Goal: Communication & Community: Answer question/provide support

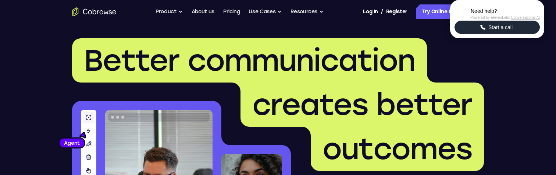
click at [519, 34] on button "Start a call" at bounding box center [497, 27] width 85 height 13
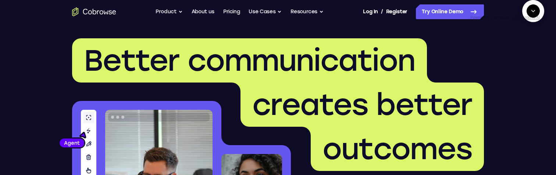
click at [530, 32] on icon "Start a call" at bounding box center [533, 27] width 7 height 7
click at [517, 49] on span "New call" at bounding box center [523, 44] width 24 height 7
click at [522, 51] on textarea "Text message input" at bounding box center [531, 44] width 18 height 13
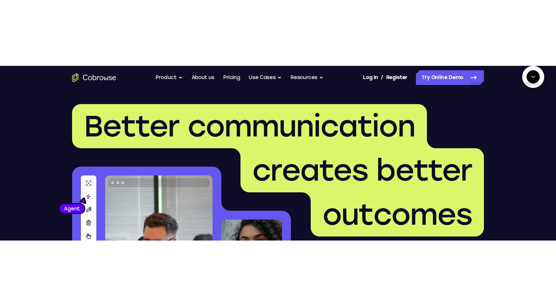
scroll to position [74, 0]
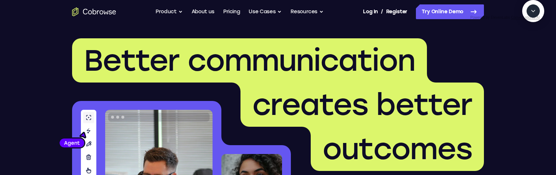
click at [537, 18] on button "Collapse" at bounding box center [533, 10] width 13 height 13
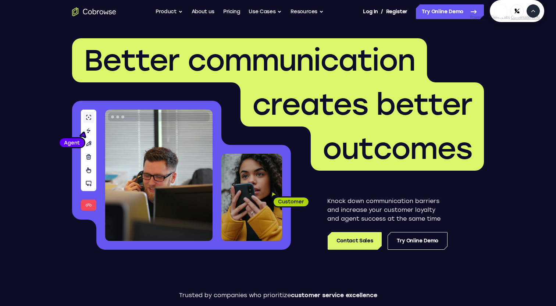
click at [535, 12] on icon "Expand" at bounding box center [533, 11] width 3 height 2
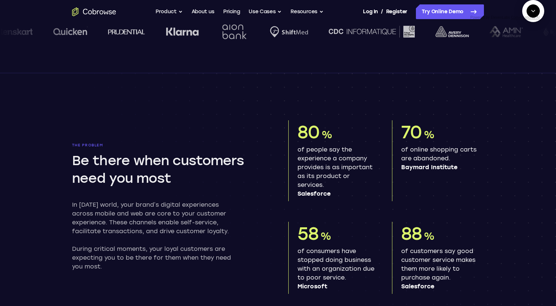
scroll to position [132, 0]
click at [533, 47] on icon "End" at bounding box center [533, 46] width 3 height 2
click at [537, 18] on button "Collapse" at bounding box center [533, 10] width 13 height 13
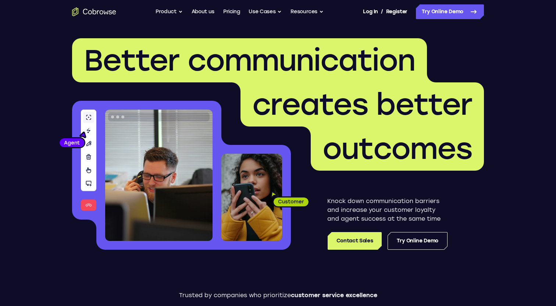
scroll to position [301, 0]
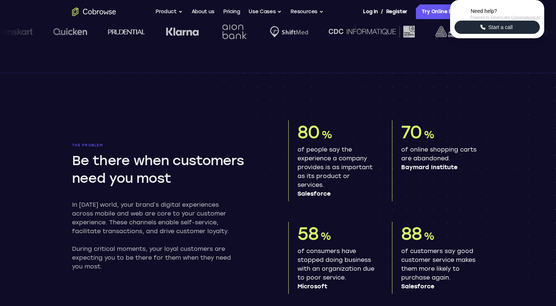
click at [495, 31] on span "Start a call" at bounding box center [500, 27] width 29 height 7
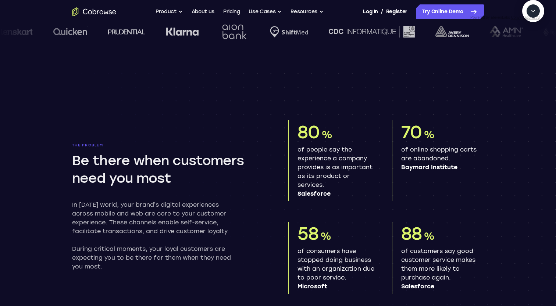
scroll to position [132, 0]
click at [497, 51] on textarea "Text message input" at bounding box center [506, 44] width 18 height 13
click at [521, 49] on span "New call" at bounding box center [523, 44] width 24 height 7
click at [522, 51] on textarea "Text message input" at bounding box center [531, 44] width 18 height 13
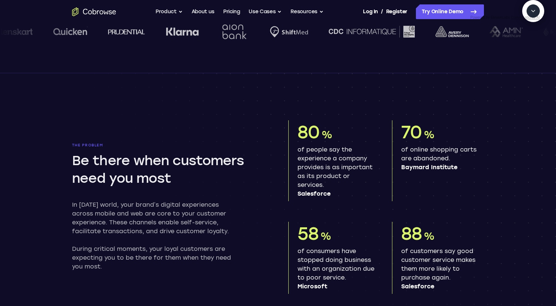
click at [522, 51] on textarea "Text message input" at bounding box center [531, 44] width 18 height 13
type textarea "Add a team member"
type textarea "Sure"
click at [532, 48] on icon "End" at bounding box center [532, 45] width 7 height 7
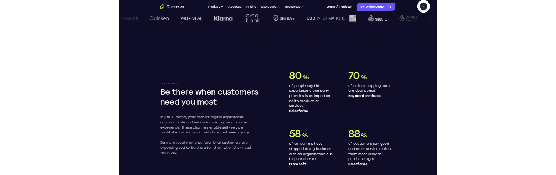
scroll to position [114, 0]
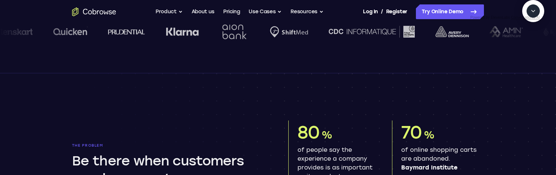
click at [513, 49] on span "New call" at bounding box center [523, 44] width 24 height 7
click at [522, 51] on textarea "Text message input" at bounding box center [531, 44] width 18 height 13
type textarea "add a team member"
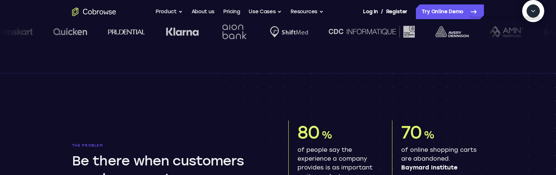
click at [522, 51] on textarea "Text message input" at bounding box center [531, 44] width 18 height 13
type textarea "Sure"
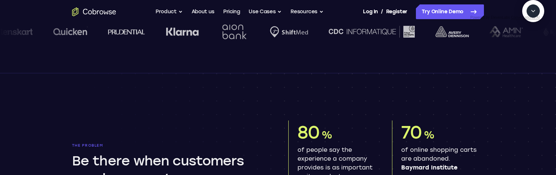
click at [532, 48] on icon "End" at bounding box center [532, 45] width 7 height 7
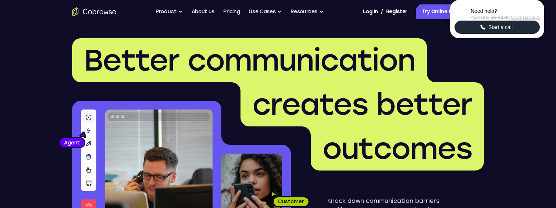
click at [484, 31] on icon "Start a call" at bounding box center [483, 27] width 7 height 7
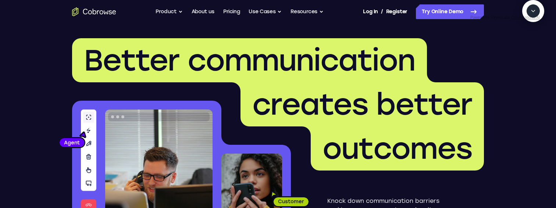
scroll to position [767, 0]
click at [508, 51] on button "New call" at bounding box center [519, 44] width 39 height 13
click at [522, 51] on textarea "Text message input" at bounding box center [531, 44] width 18 height 13
type textarea "Add a team member"
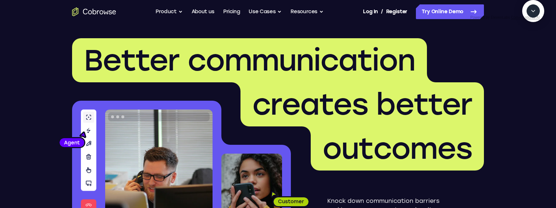
scroll to position [48, 0]
type textarea "Sure"
click at [534, 48] on icon "End" at bounding box center [532, 45] width 7 height 7
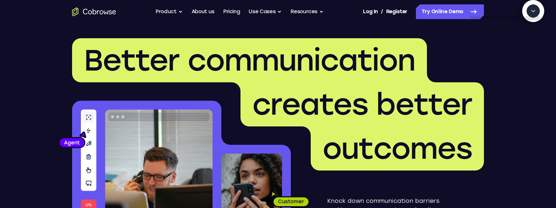
click at [518, 49] on span "New call" at bounding box center [523, 44] width 24 height 7
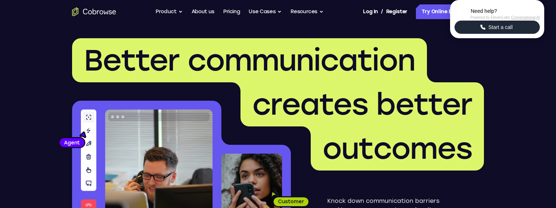
click at [521, 34] on button "Start a call" at bounding box center [497, 27] width 85 height 13
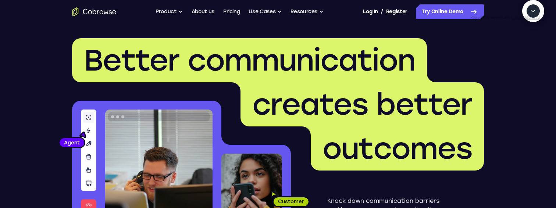
scroll to position [1012, 0]
click at [520, 49] on span "New call" at bounding box center [523, 44] width 24 height 7
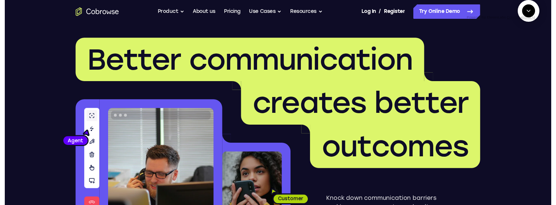
scroll to position [0, 0]
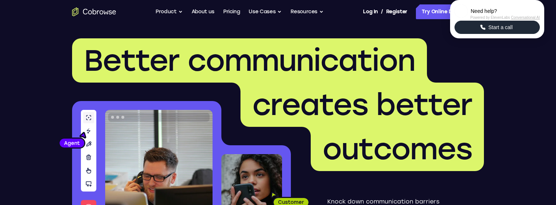
click at [489, 34] on button "Start a call" at bounding box center [497, 27] width 85 height 13
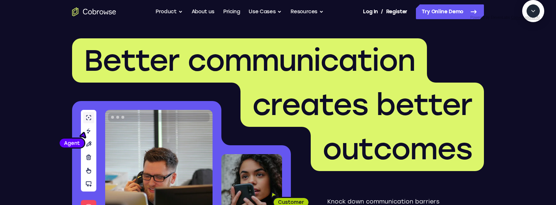
scroll to position [1015, 0]
click at [514, 49] on span "New call" at bounding box center [523, 44] width 24 height 7
click at [522, 51] on textarea "Text message input" at bounding box center [531, 44] width 18 height 13
type textarea "add a team member"
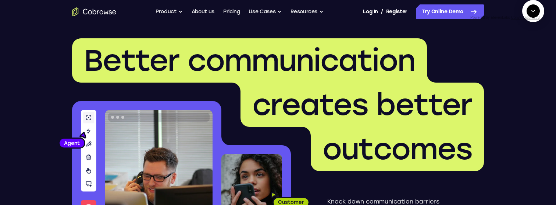
scroll to position [44, 0]
click at [522, 51] on textarea "Text message input" at bounding box center [531, 44] width 18 height 13
type textarea "sure"
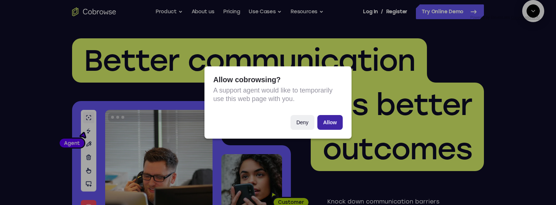
click at [335, 125] on button "Allow" at bounding box center [329, 122] width 25 height 15
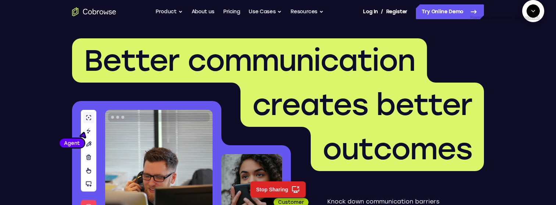
scroll to position [165, 0]
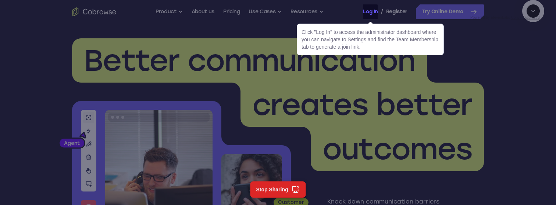
click at [370, 12] on link "Log In" at bounding box center [370, 11] width 15 height 15
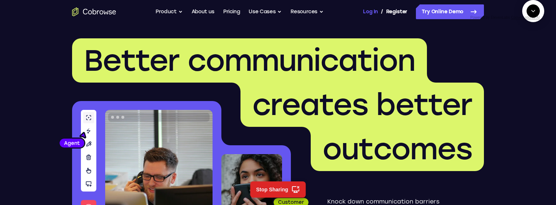
scroll to position [175, 0]
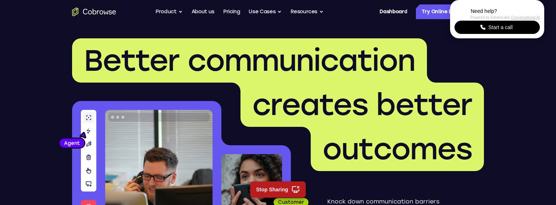
click at [274, 188] on button "Stop Sharing" at bounding box center [278, 189] width 56 height 16
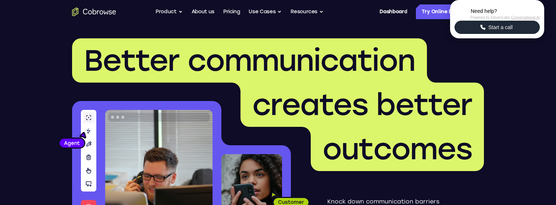
click at [499, 31] on span "Start a call" at bounding box center [500, 27] width 29 height 7
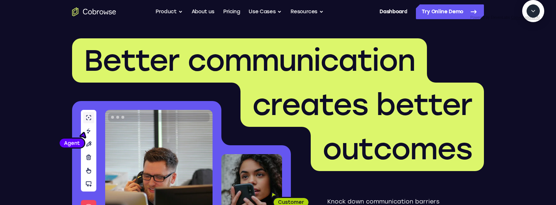
scroll to position [1271, 0]
click at [513, 51] on button "New call" at bounding box center [519, 44] width 39 height 13
click at [522, 51] on textarea "Text message input" at bounding box center [531, 44] width 18 height 13
type textarea "s"
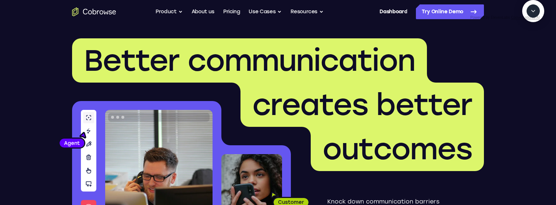
type textarea "add a team member"
type textarea "yes"
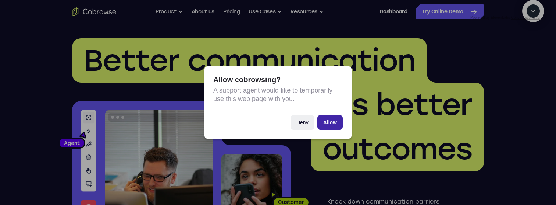
click at [328, 124] on button "Allow" at bounding box center [329, 122] width 25 height 15
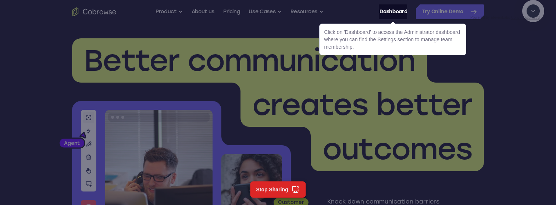
scroll to position [165, 0]
click at [391, 14] on link "Dashboard" at bounding box center [394, 11] width 28 height 15
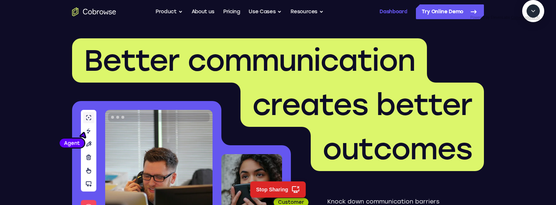
scroll to position [184, 0]
